Goal: Navigation & Orientation: Find specific page/section

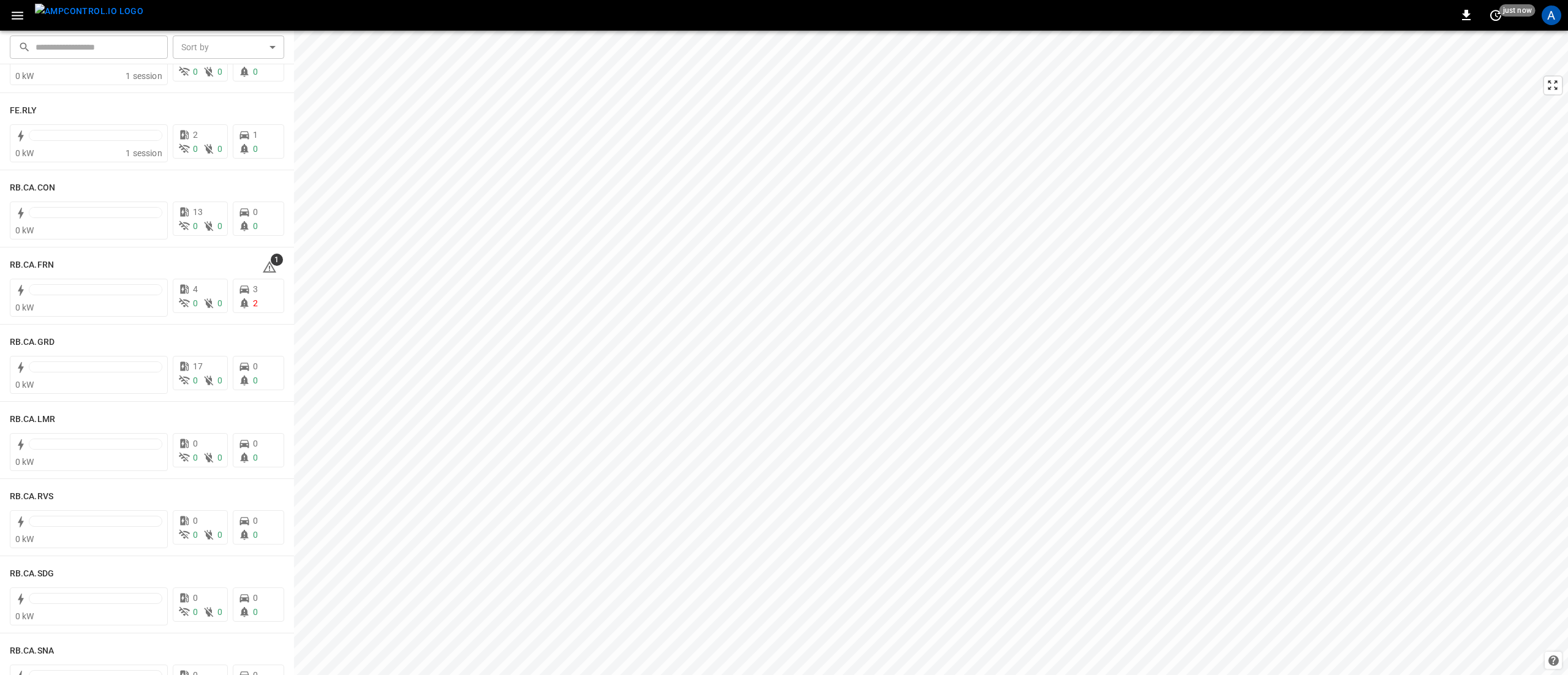
scroll to position [1410, 0]
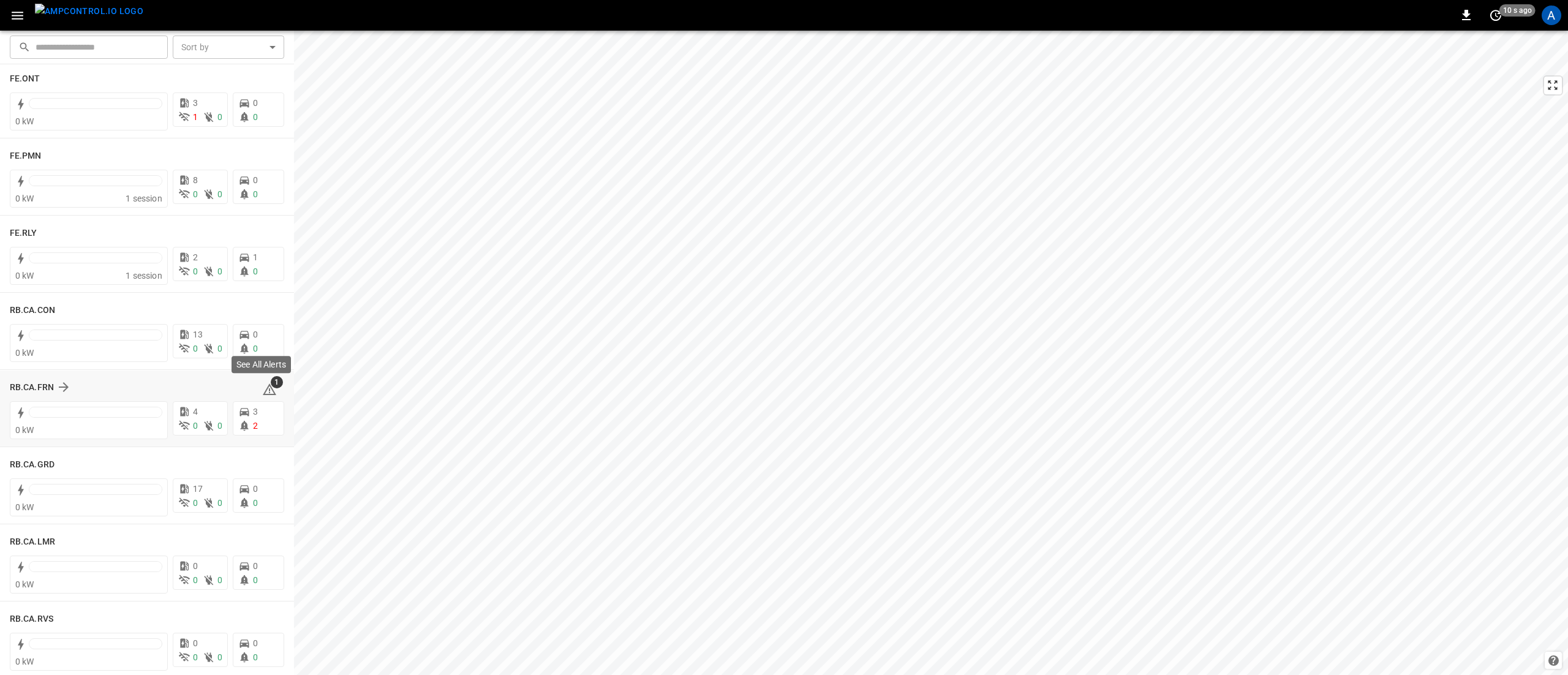
click at [271, 387] on span "1" at bounding box center [277, 382] width 12 height 12
